Goal: Information Seeking & Learning: Learn about a topic

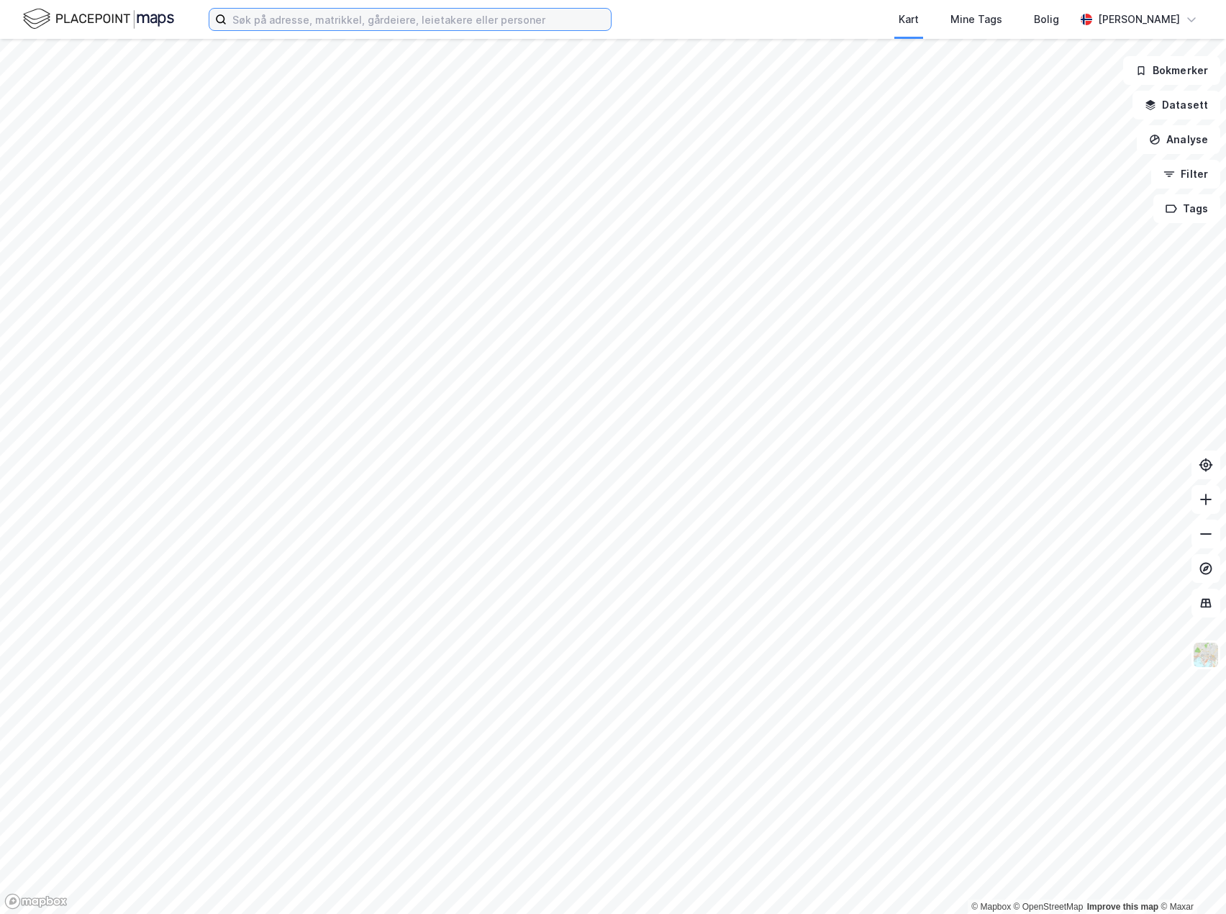
click at [298, 20] on input at bounding box center [419, 20] width 384 height 22
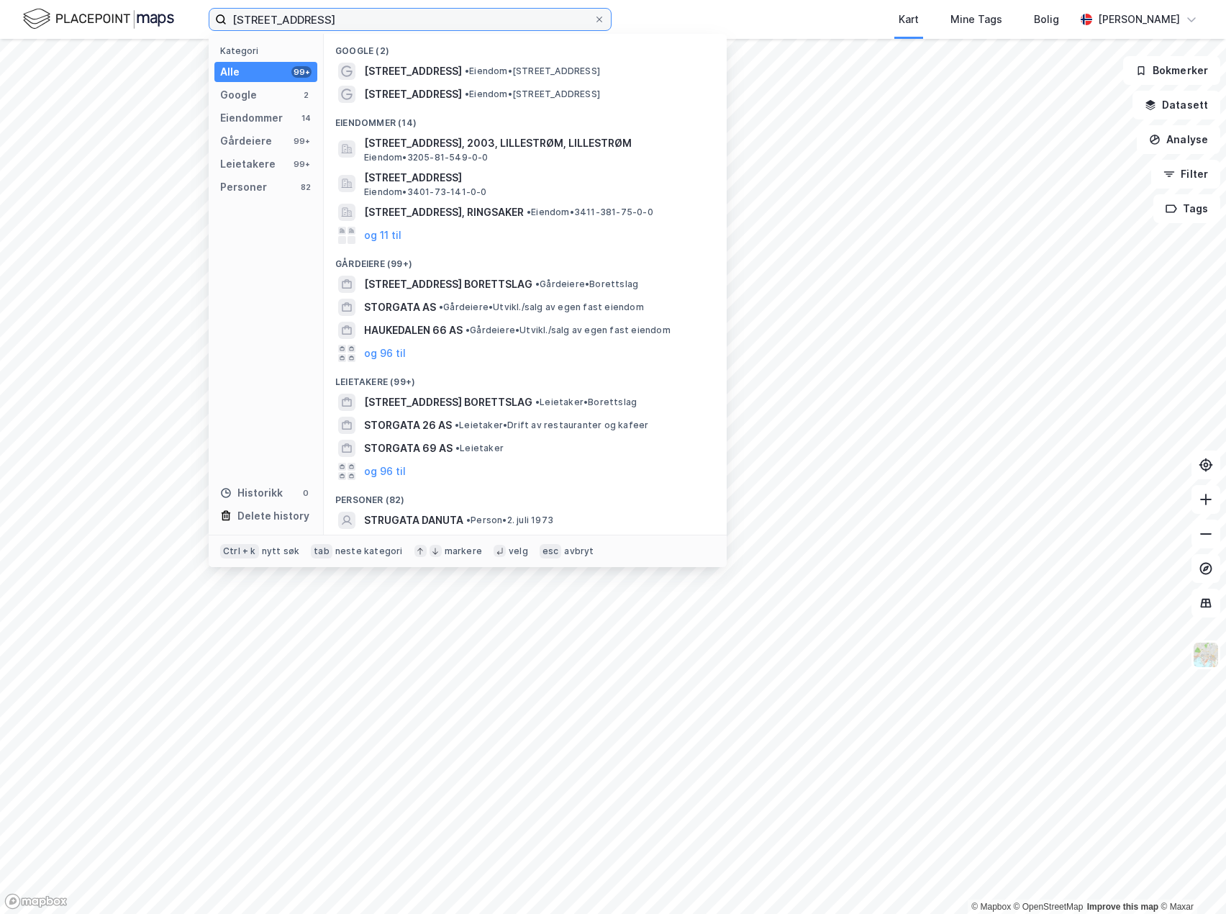
type input "[STREET_ADDRESS]"
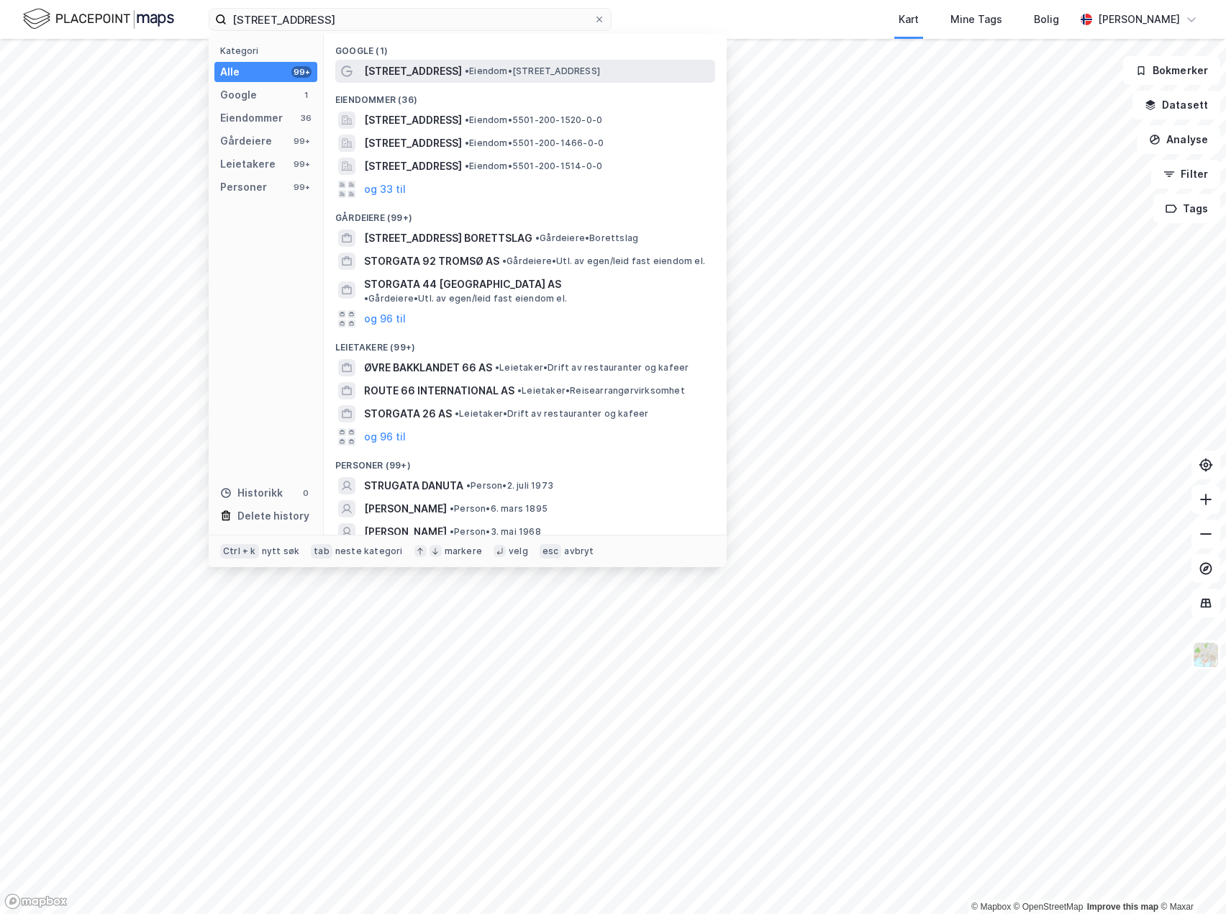
click at [465, 68] on span "• Eiendom • [STREET_ADDRESS]" at bounding box center [532, 71] width 135 height 12
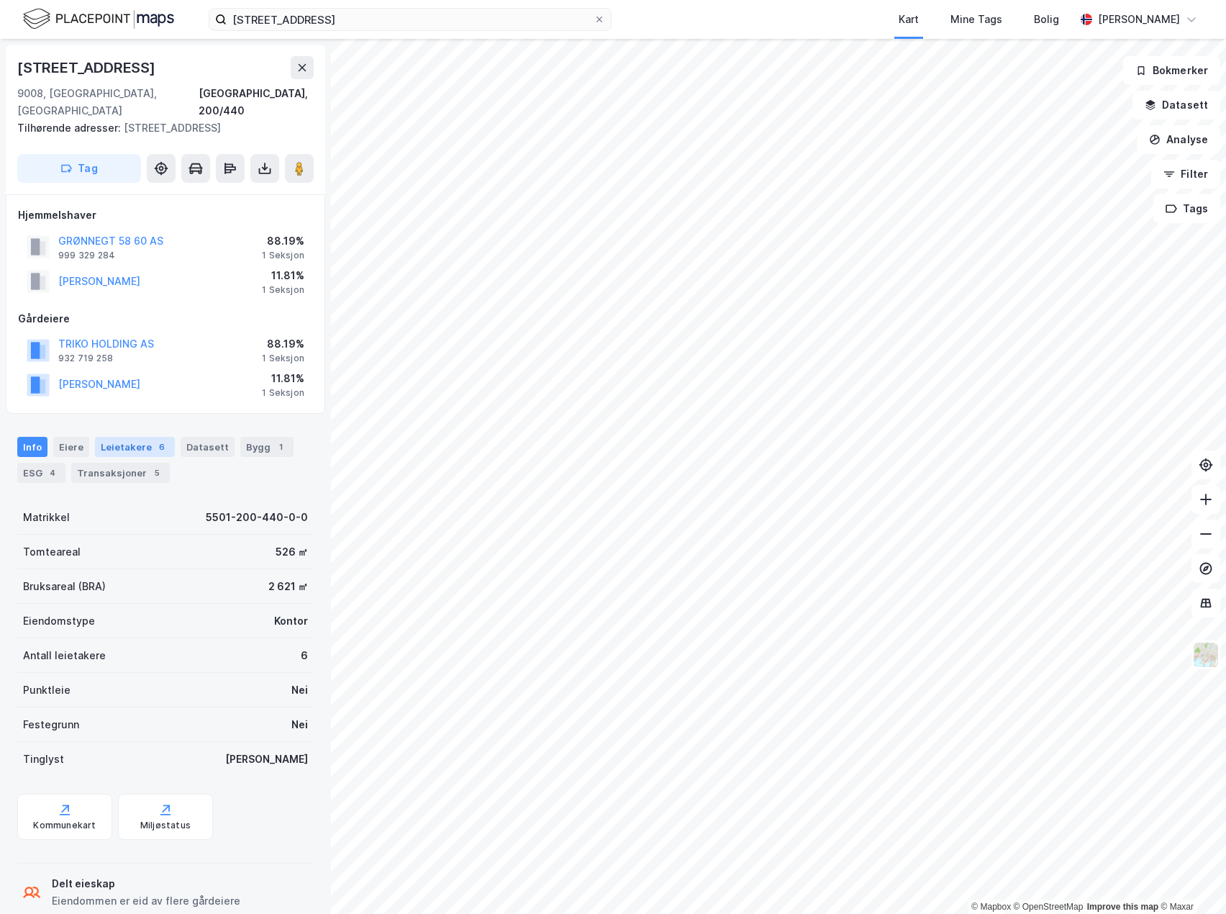
click at [139, 437] on div "Leietakere 6" at bounding box center [135, 447] width 80 height 20
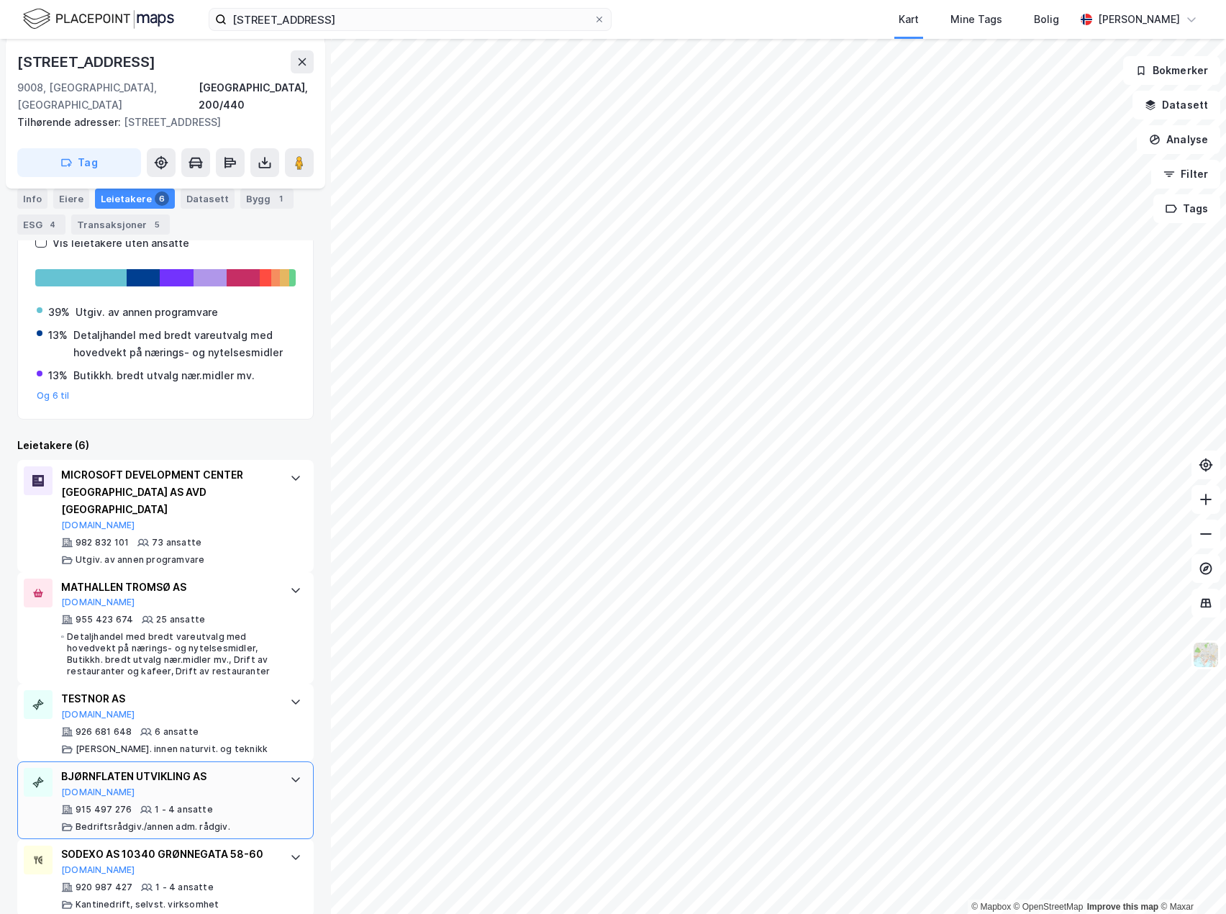
scroll to position [365, 0]
